Goal: Information Seeking & Learning: Check status

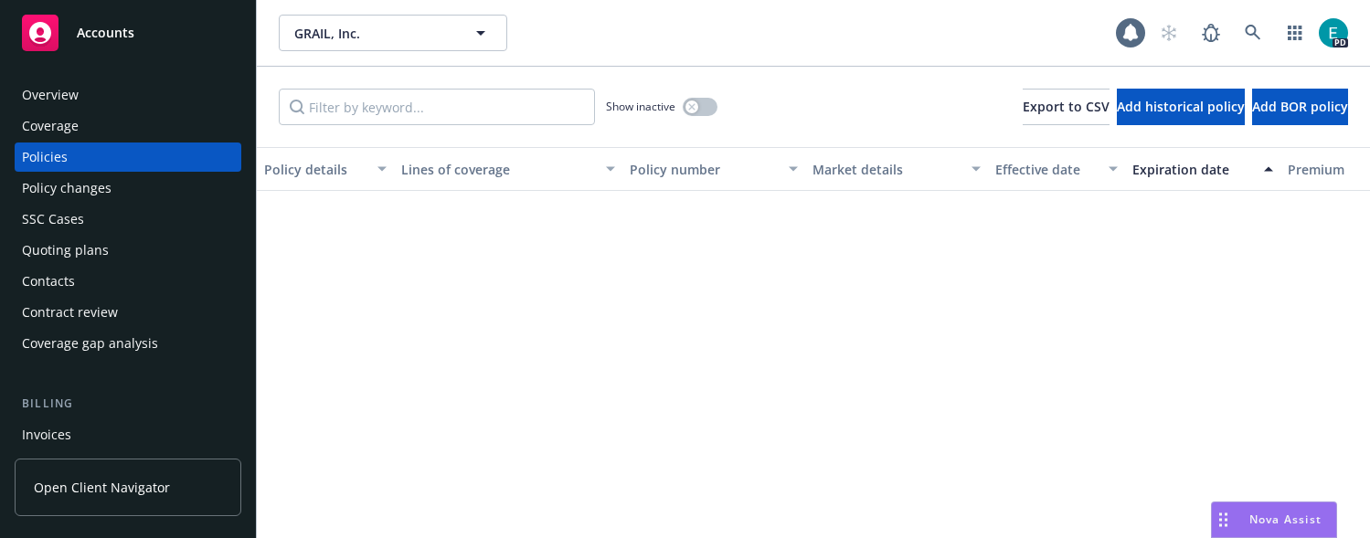
scroll to position [1313, 651]
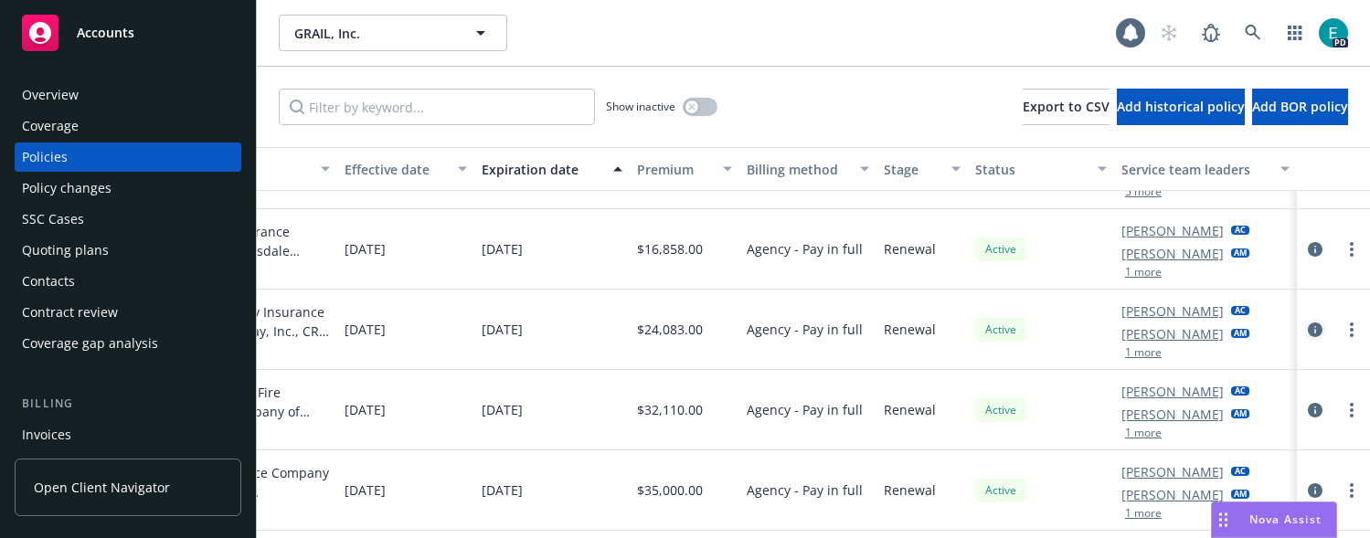
click at [1312, 324] on icon "circleInformation" at bounding box center [1315, 330] width 15 height 15
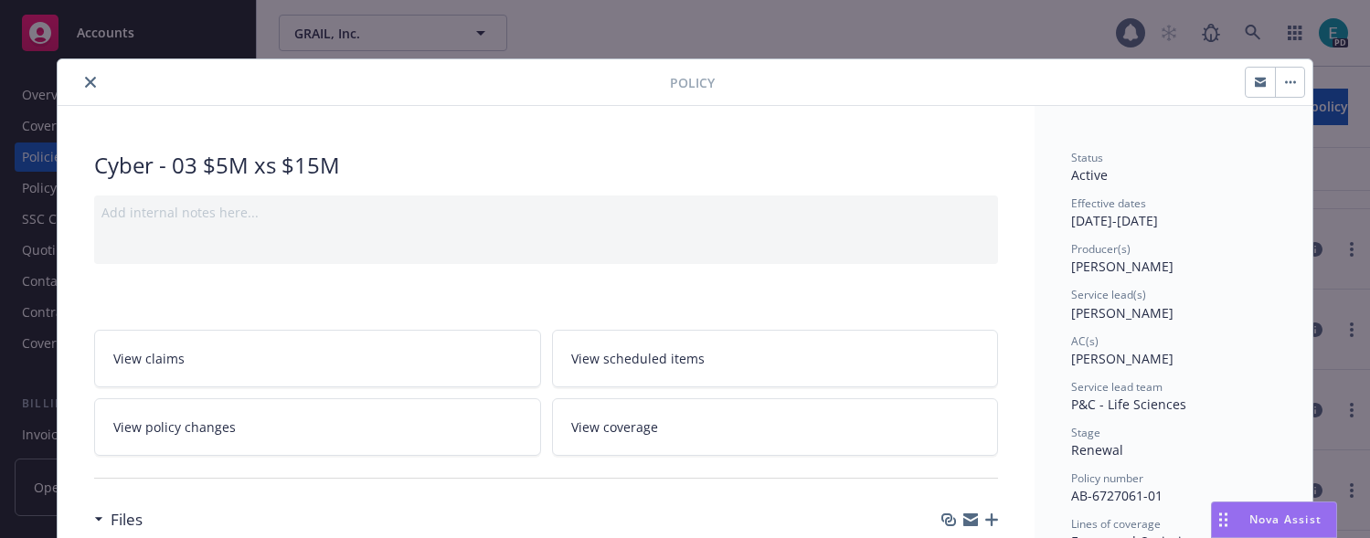
click at [90, 83] on icon "close" at bounding box center [90, 82] width 11 height 11
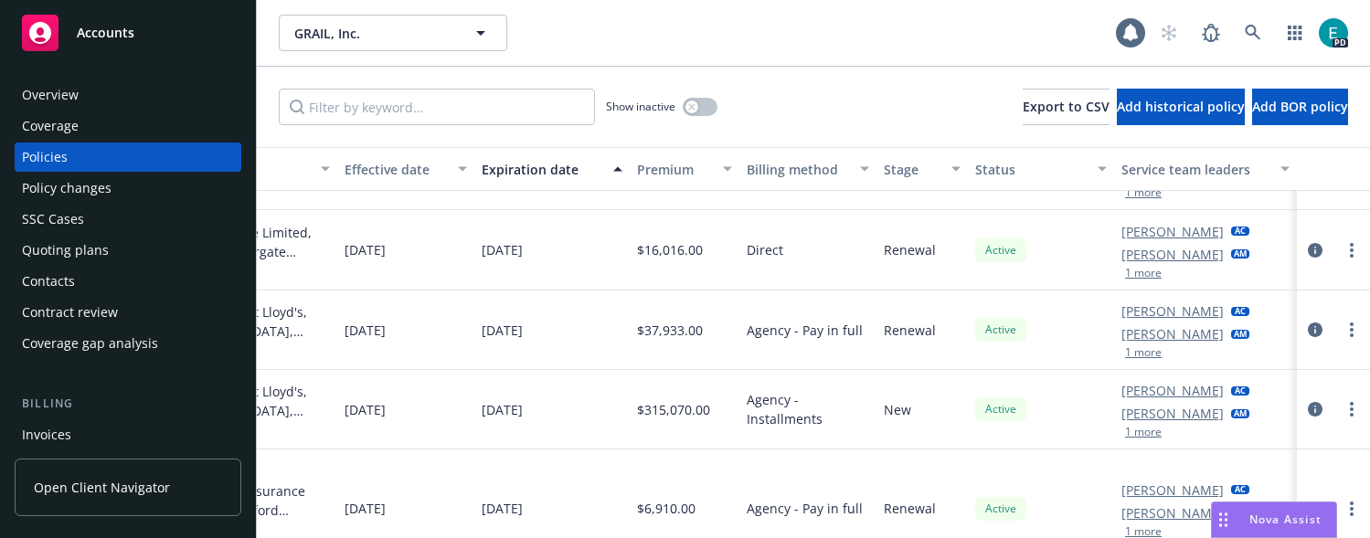
scroll to position [1608, 651]
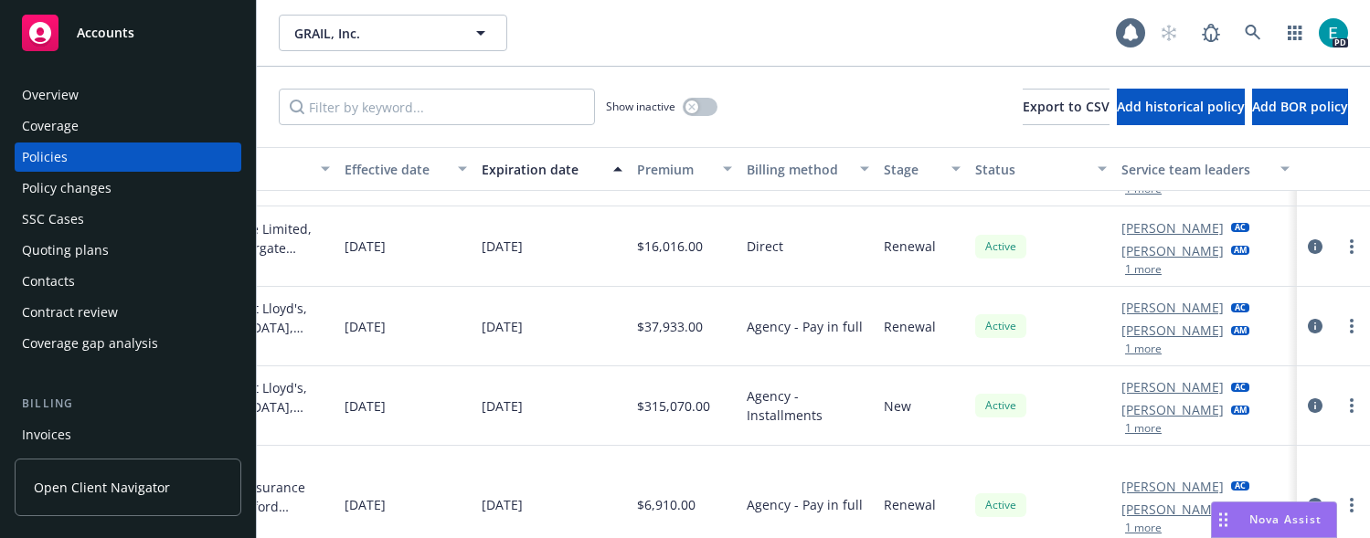
drag, startPoint x: 1316, startPoint y: 405, endPoint x: 1129, endPoint y: 373, distance: 190.1
click at [1316, 406] on icon "circleInformation" at bounding box center [1315, 406] width 15 height 15
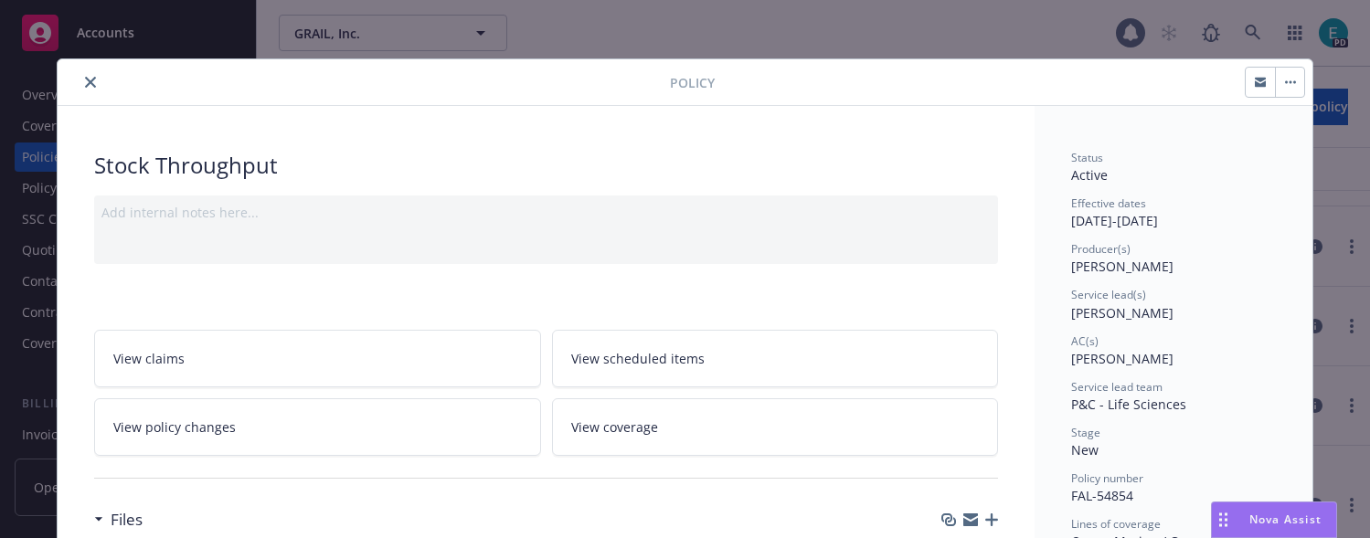
click at [91, 86] on icon "close" at bounding box center [90, 82] width 11 height 11
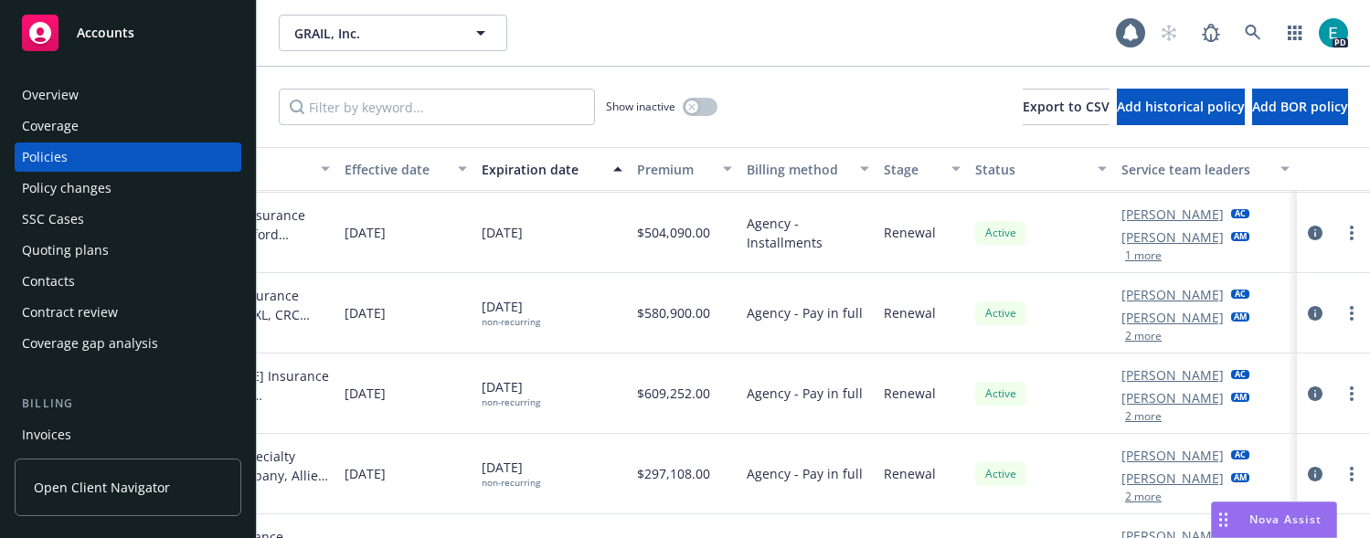
scroll to position [2269, 651]
click at [1316, 318] on icon "circleInformation" at bounding box center [1315, 315] width 15 height 15
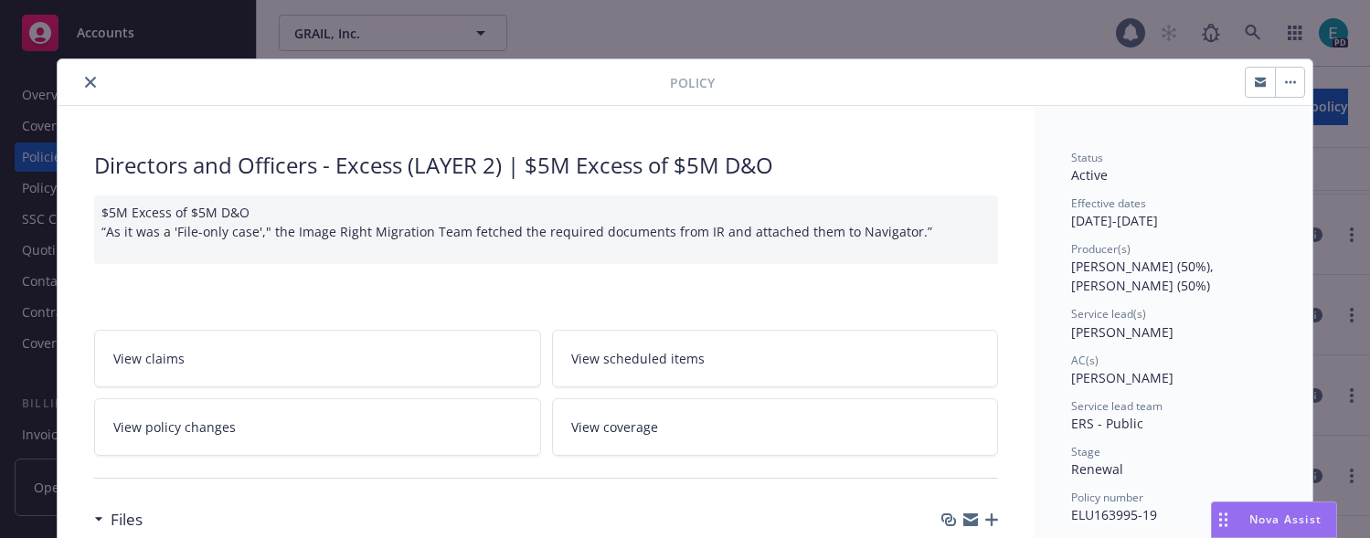
click at [86, 81] on icon "close" at bounding box center [90, 82] width 11 height 11
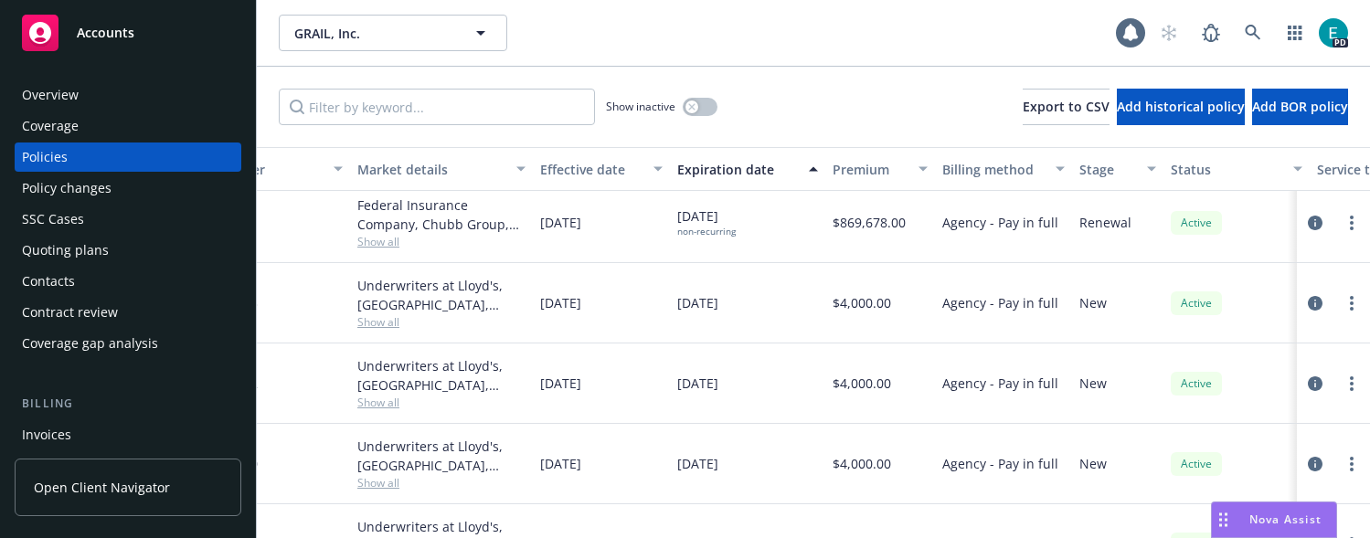
scroll to position [3645, 455]
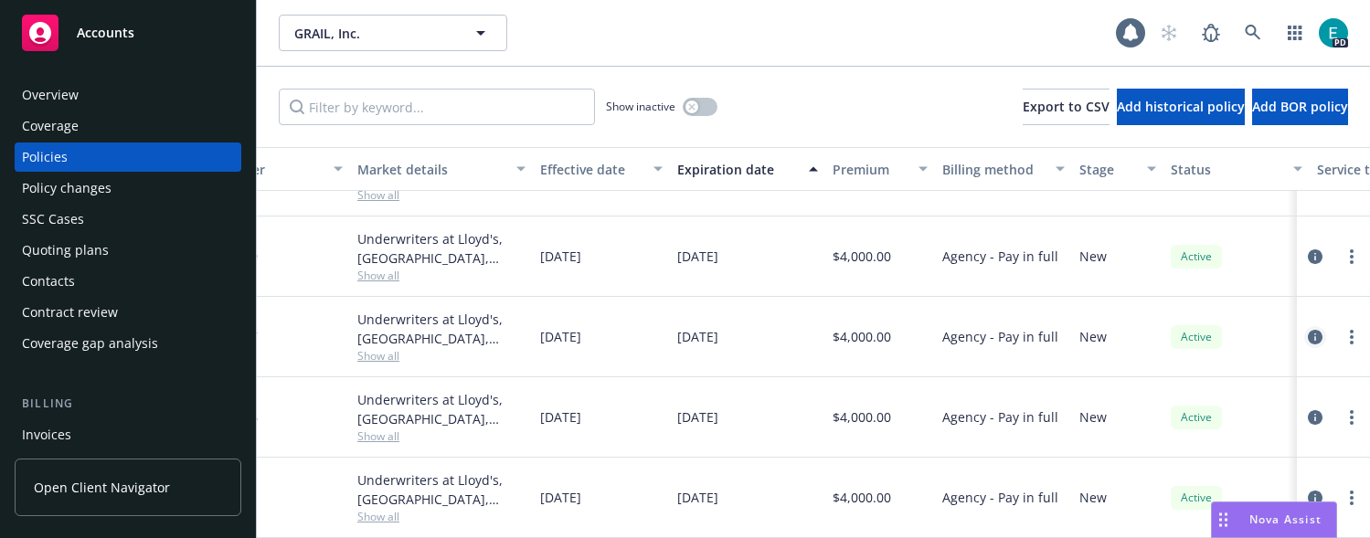
click at [1315, 333] on icon "circleInformation" at bounding box center [1315, 337] width 15 height 15
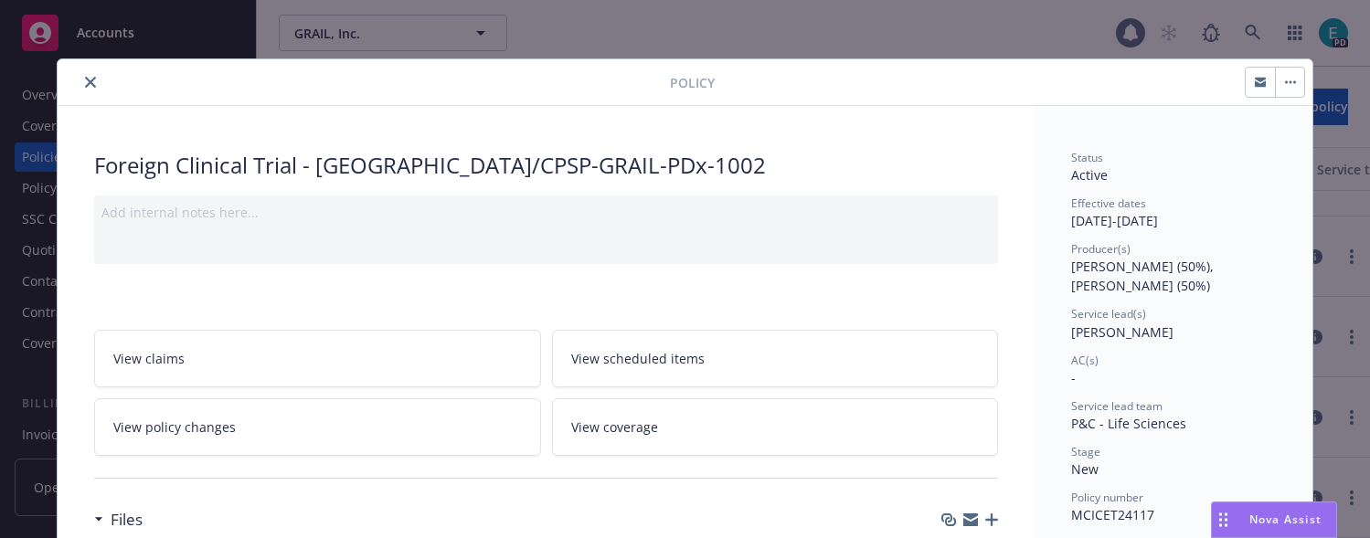
click at [88, 83] on icon "close" at bounding box center [90, 82] width 11 height 11
